Goal: Navigation & Orientation: Go to known website

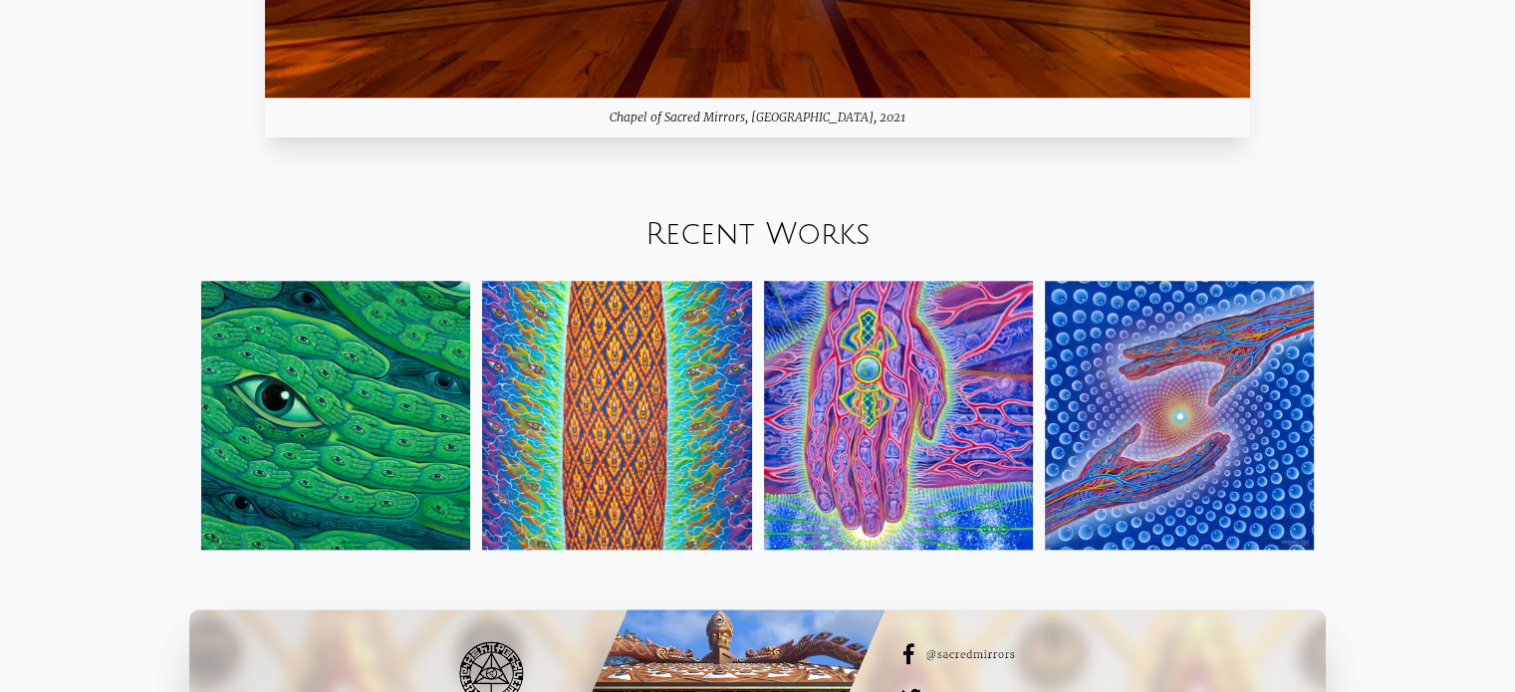
scroll to position [2184, 0]
